Goal: Task Accomplishment & Management: Use online tool/utility

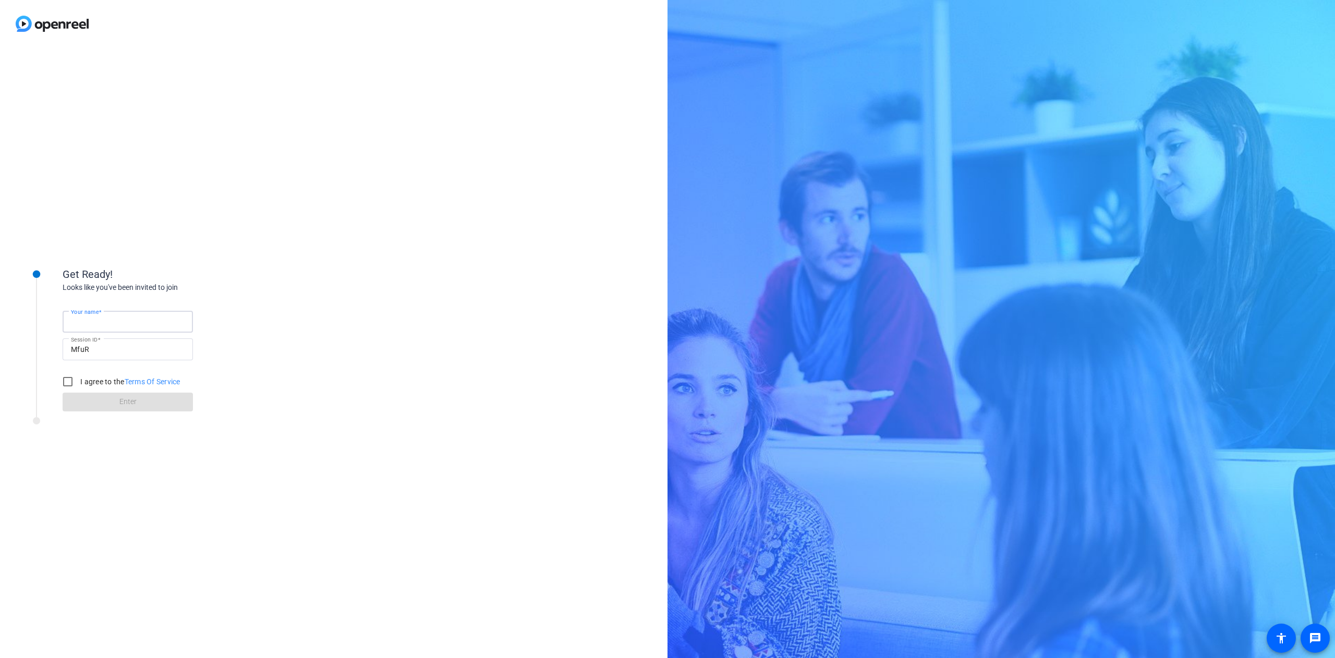
click at [159, 321] on input "Your name" at bounding box center [128, 322] width 114 height 13
type input "[PERSON_NAME]"
click at [67, 379] on input "I agree to the Terms Of Service" at bounding box center [67, 381] width 21 height 21
checkbox input "true"
click at [120, 396] on span at bounding box center [128, 402] width 130 height 25
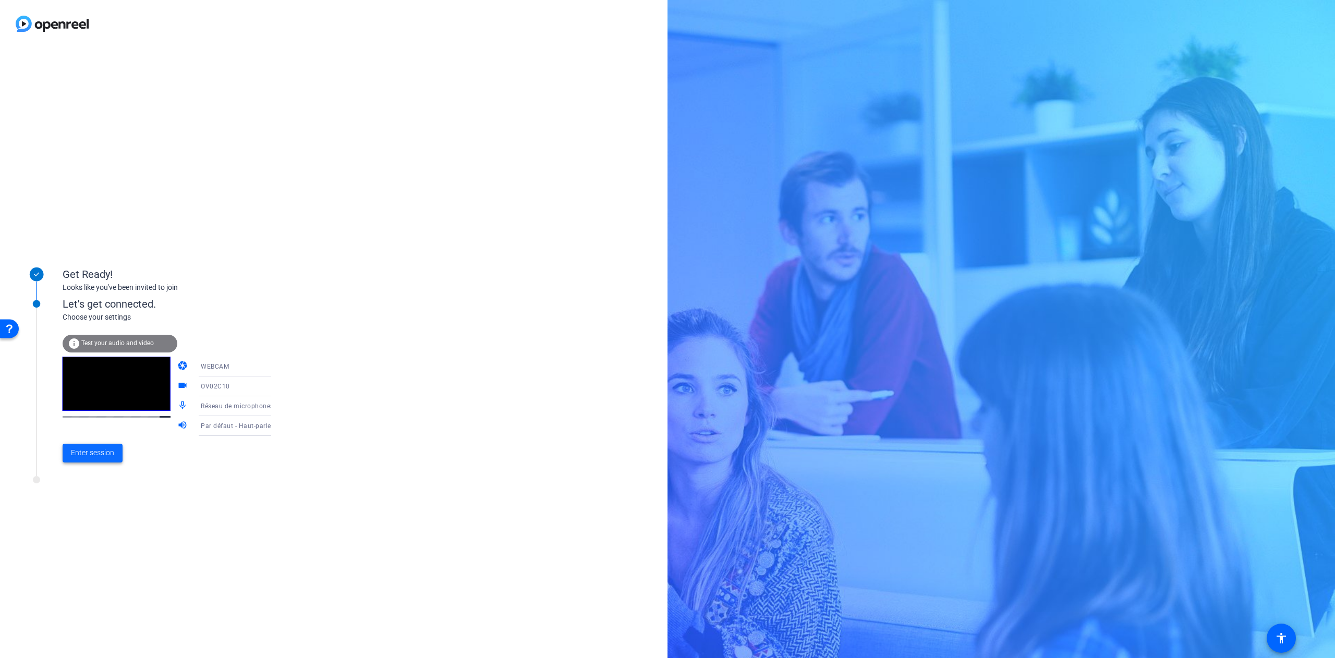
click at [71, 454] on span "Enter session" at bounding box center [92, 453] width 43 height 11
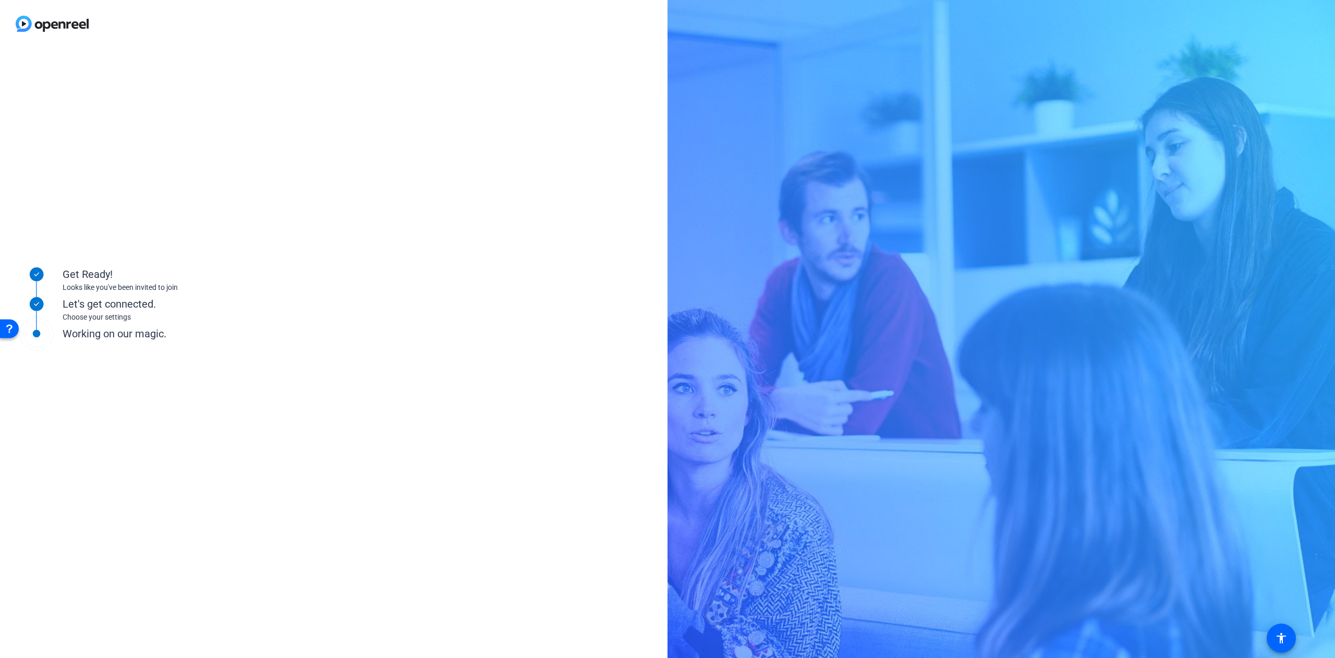
click at [504, 249] on div "Get Ready! Looks like you've been invited to join Let's get connected. Choose y…" at bounding box center [334, 352] width 668 height 611
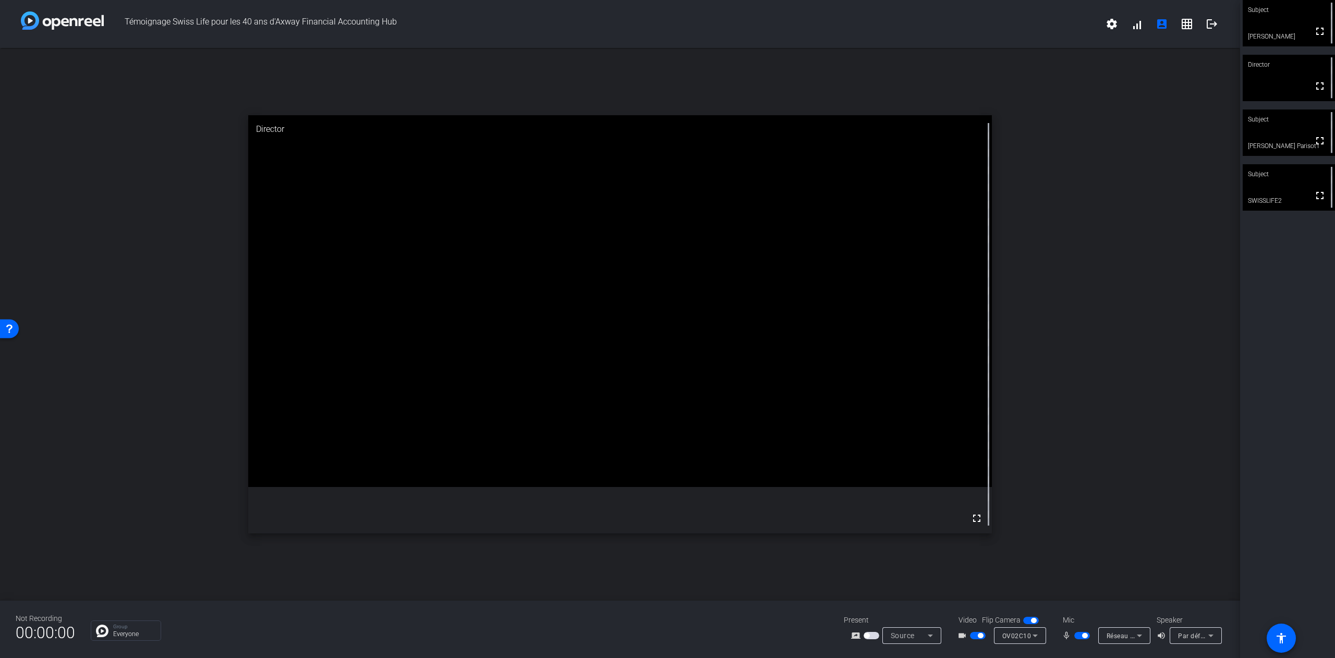
click at [1064, 636] on mat-icon "mic_none" at bounding box center [1068, 636] width 13 height 13
click at [911, 573] on div "open_in_new Director fullscreen" at bounding box center [620, 324] width 1241 height 553
click at [883, 574] on div "open_in_new Subject fullscreen SWISSLIFE2" at bounding box center [620, 324] width 1241 height 553
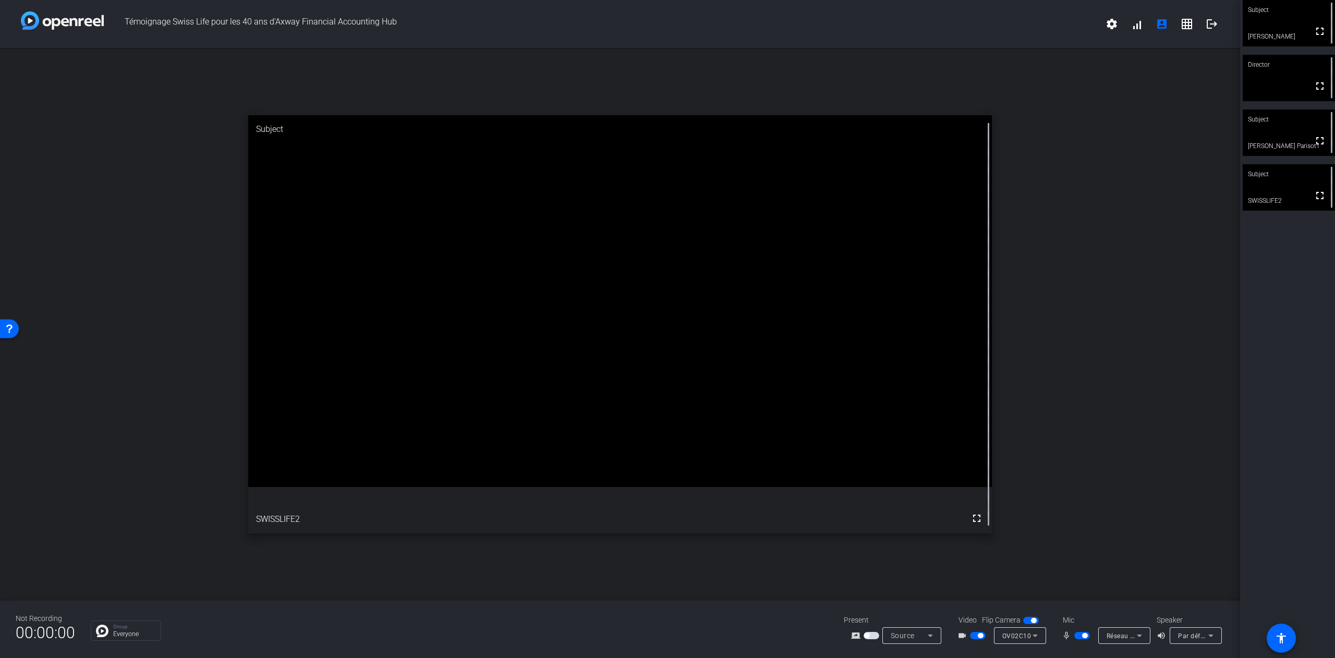
drag, startPoint x: 1088, startPoint y: 266, endPoint x: 1147, endPoint y: 312, distance: 74.6
click at [1147, 312] on div "open_in_new Subject fullscreen SWISSLIFE2" at bounding box center [620, 324] width 1241 height 553
click at [1111, 496] on div "open_in_new Director fullscreen" at bounding box center [620, 324] width 1241 height 553
click at [1316, 31] on mat-icon "fullscreen" at bounding box center [1320, 31] width 13 height 13
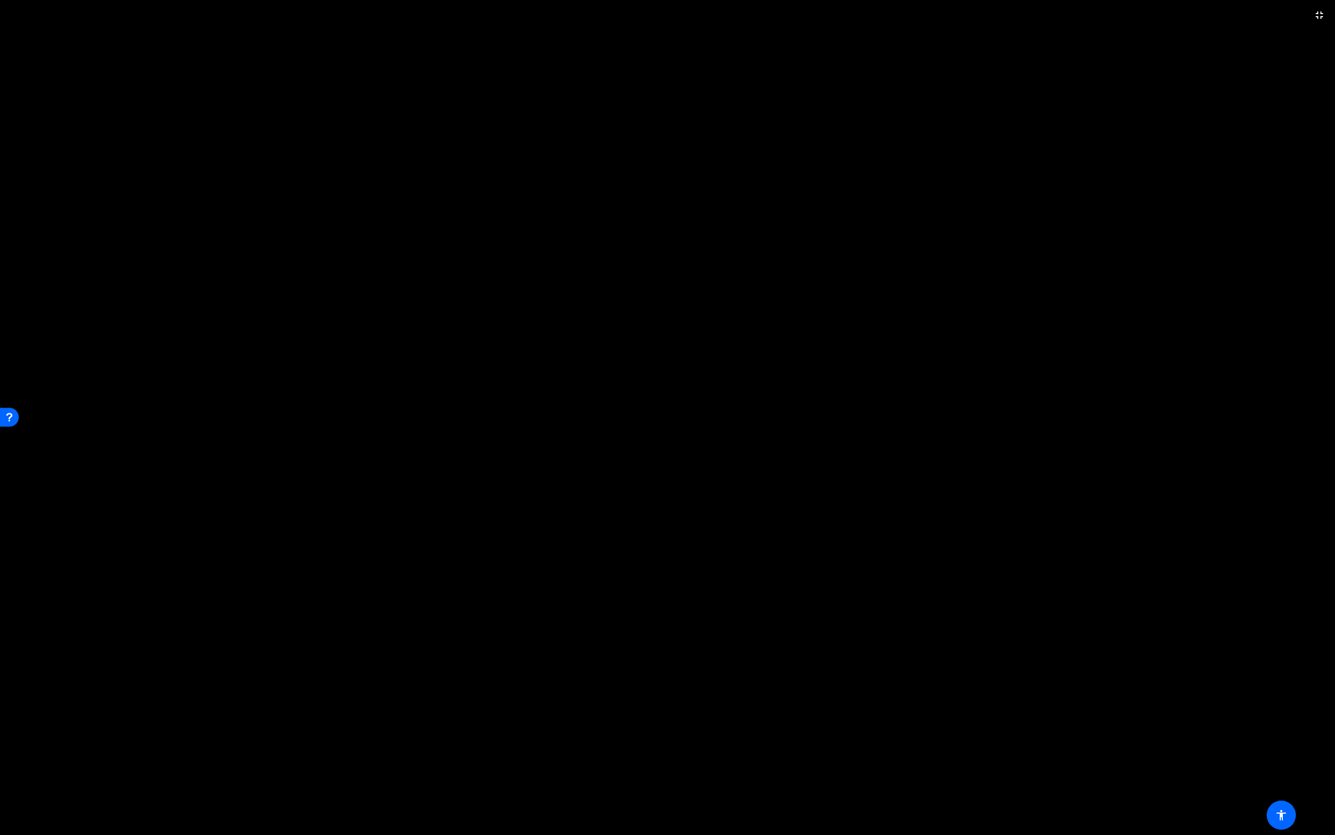
click at [990, 430] on video at bounding box center [667, 417] width 1335 height 835
